Goal: Information Seeking & Learning: Understand process/instructions

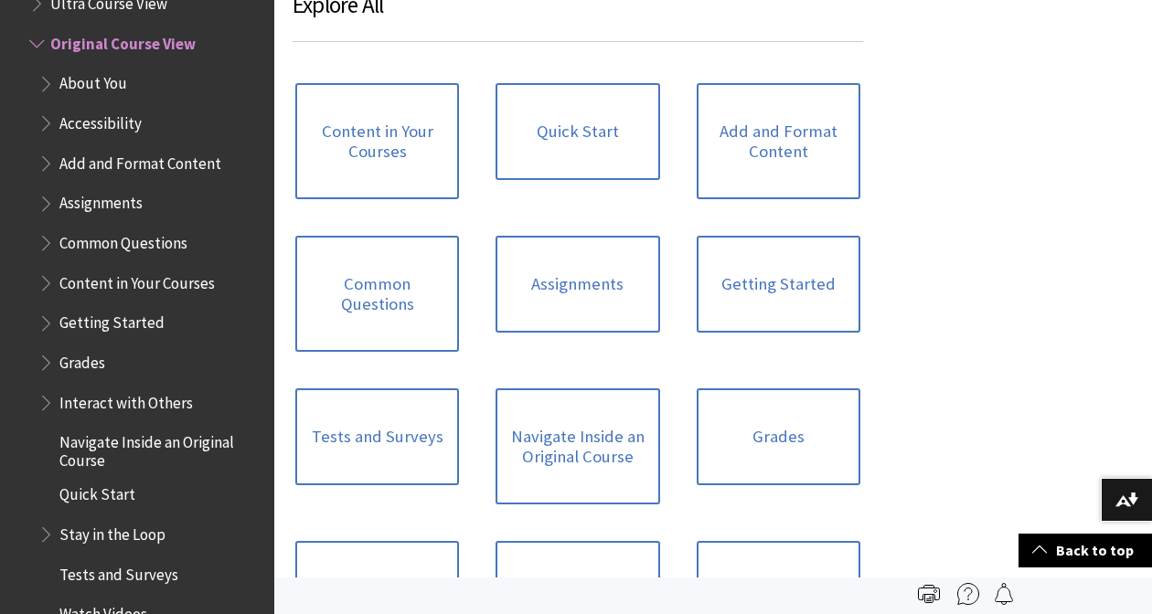
scroll to position [1708, 0]
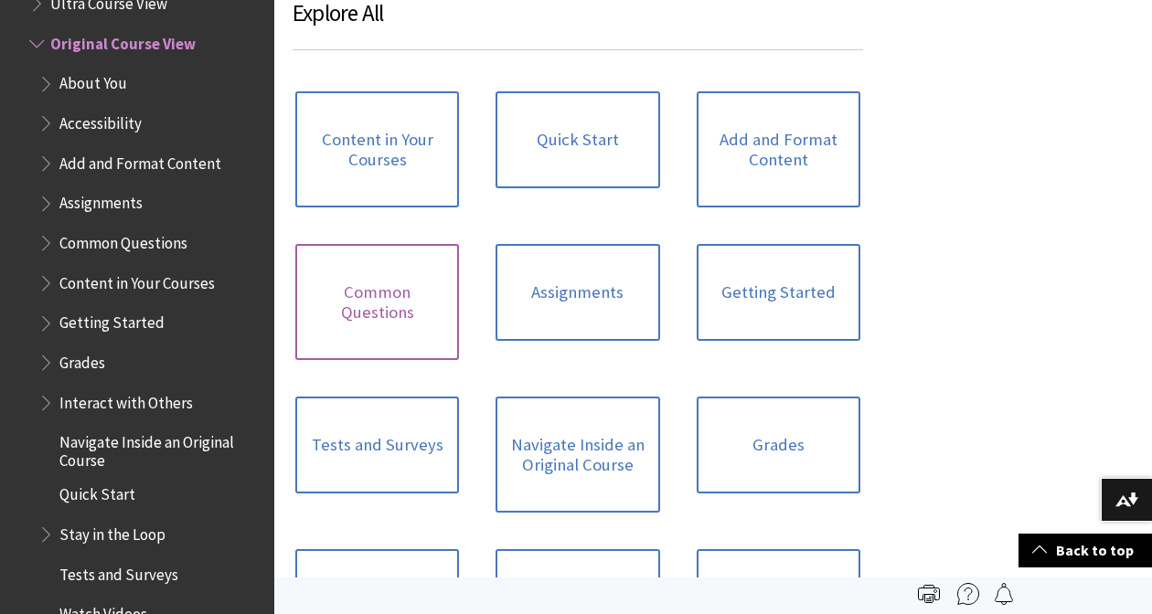
click at [375, 294] on link "Common Questions" at bounding box center [377, 302] width 164 height 116
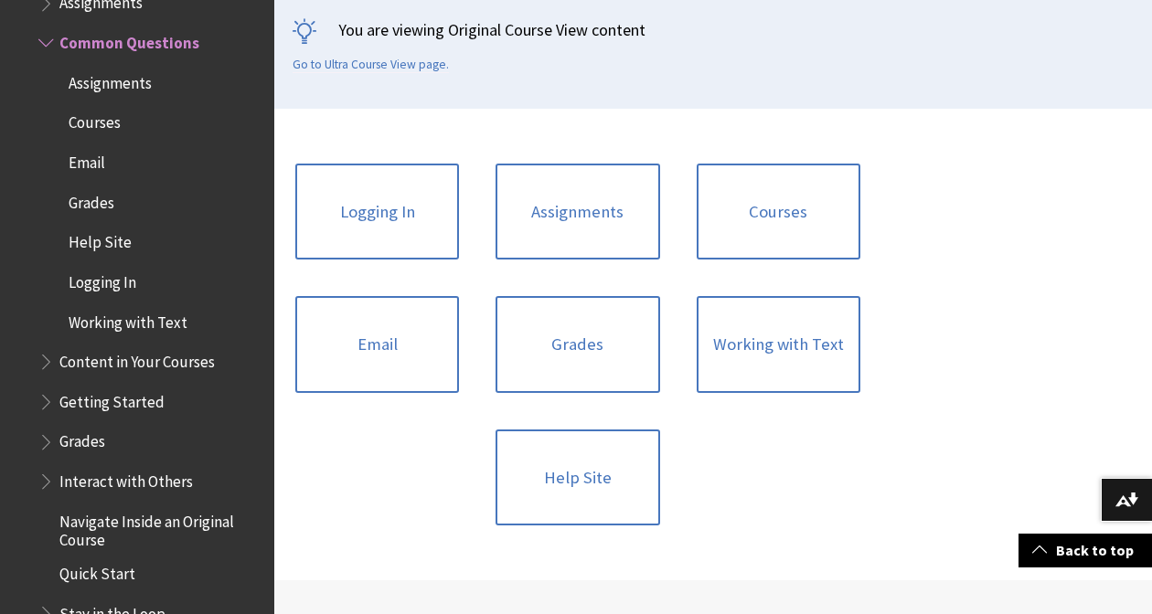
scroll to position [419, 0]
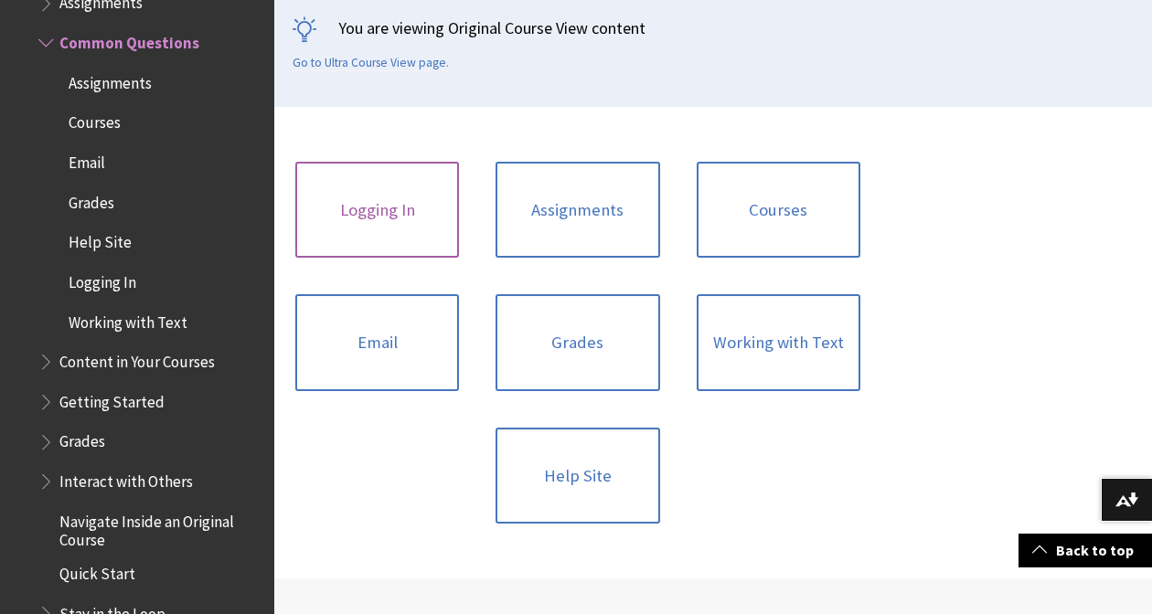
click at [379, 219] on link "Logging In" at bounding box center [377, 210] width 164 height 97
